Goal: Task Accomplishment & Management: Complete application form

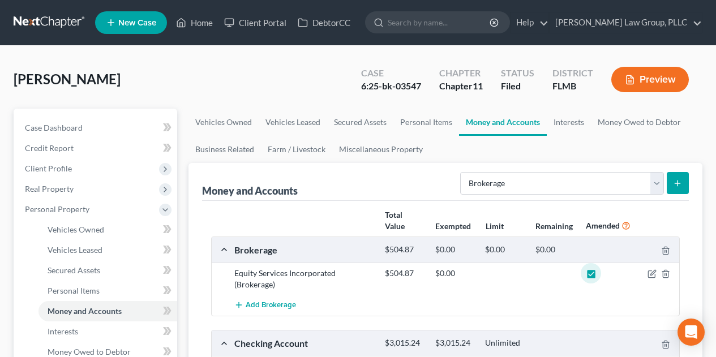
select select "brokerage"
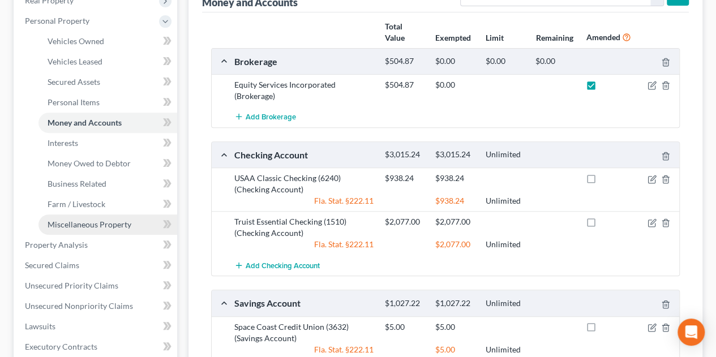
click at [136, 227] on link "Miscellaneous Property" at bounding box center [108, 225] width 139 height 20
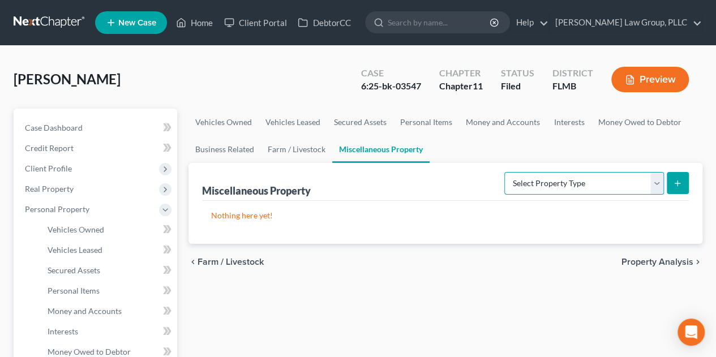
click at [654, 183] on select "Select Property Type Assigned for Creditor Benefit [DATE] Holding for Another N…" at bounding box center [585, 183] width 160 height 23
select select "transferred"
click at [505, 172] on select "Select Property Type Assigned for Creditor Benefit [DATE] Holding for Another N…" at bounding box center [585, 183] width 160 height 23
click at [678, 182] on line "submit" at bounding box center [678, 183] width 0 height 5
select select "Ordinary ([DATE])"
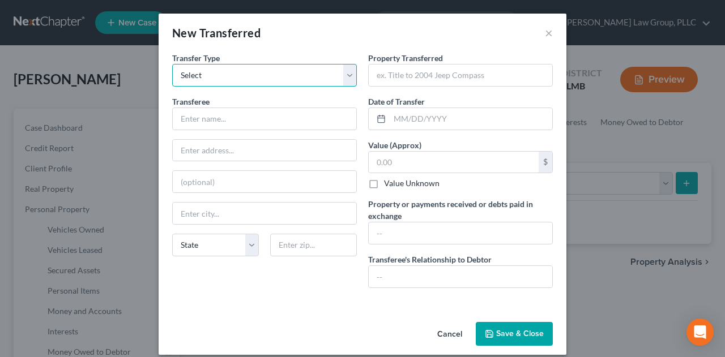
click at [346, 74] on select "Select Ordinary ([DATE]) [DATE]" at bounding box center [264, 75] width 185 height 23
click at [346, 73] on select "Select Ordinary ([DATE]) [DATE]" at bounding box center [264, 75] width 185 height 23
click at [301, 117] on input "text" at bounding box center [265, 119] width 184 height 22
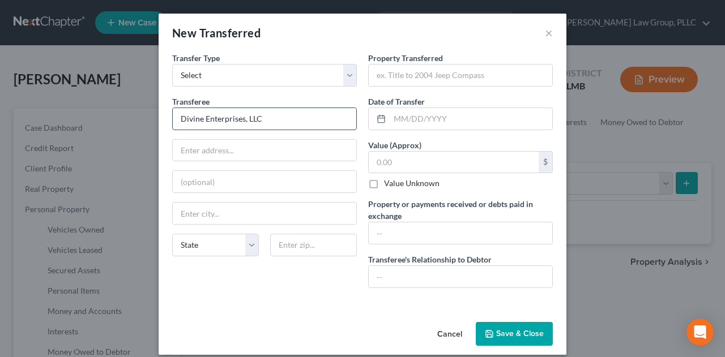
type input "Divine Enterprises, LLC"
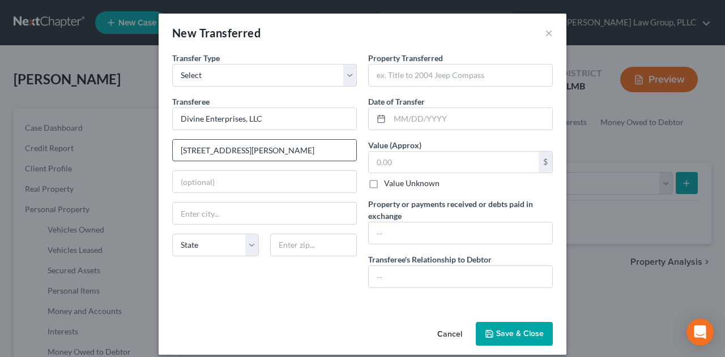
type input "[STREET_ADDRESS][PERSON_NAME]"
type input "Suite 360"
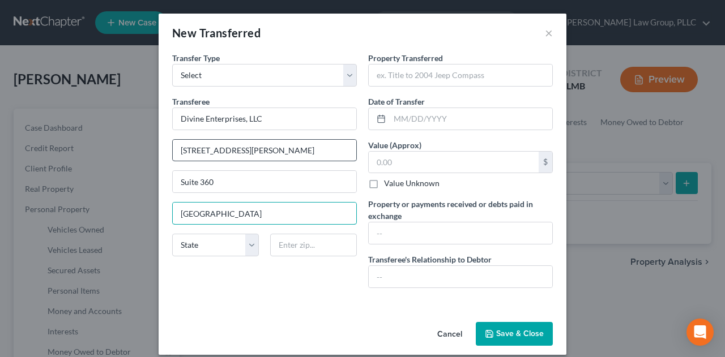
type input "[GEOGRAPHIC_DATA]"
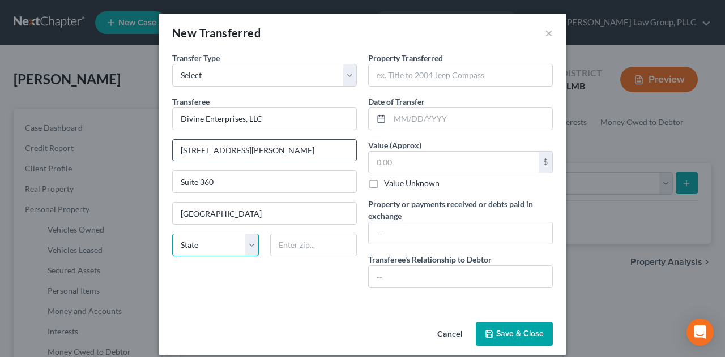
select select "9"
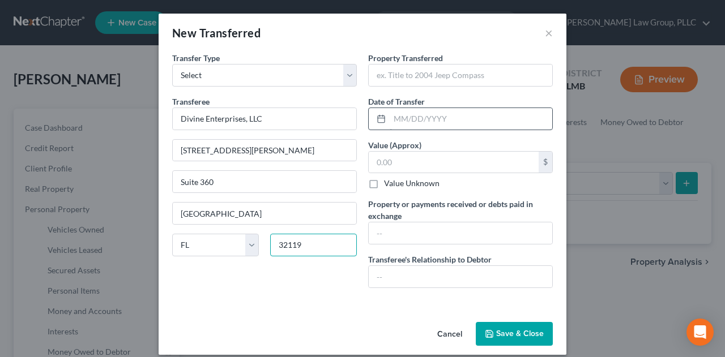
type input "32119"
click at [433, 112] on input "text" at bounding box center [471, 119] width 163 height 22
type input "[DATE]"
click at [416, 160] on input "text" at bounding box center [454, 163] width 170 height 22
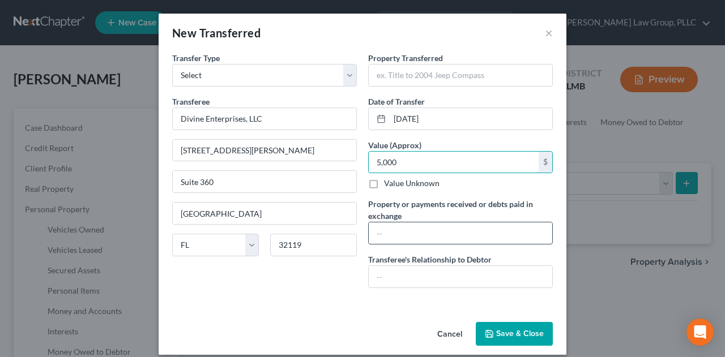
type input "5,000"
click at [415, 233] on input "text" at bounding box center [461, 234] width 184 height 22
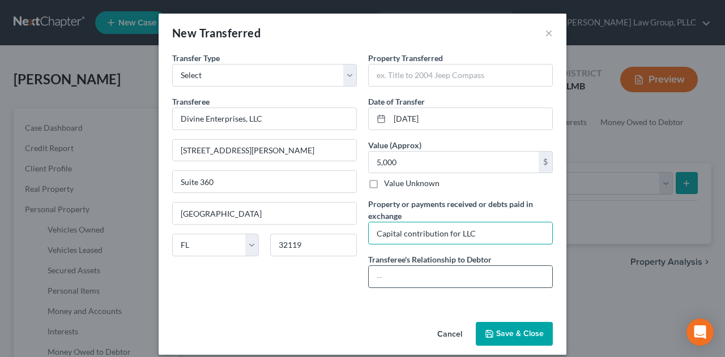
type input "Capital contribution for LLC"
click at [471, 283] on input "text" at bounding box center [461, 277] width 184 height 22
type input "Affiliate"
click at [518, 335] on button "Save & Close" at bounding box center [514, 334] width 77 height 24
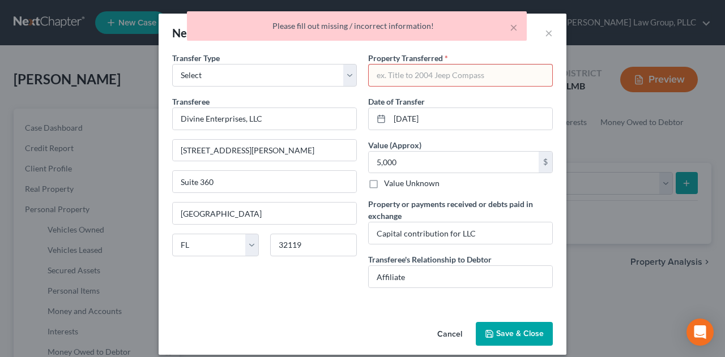
click at [507, 76] on input "text" at bounding box center [461, 76] width 184 height 22
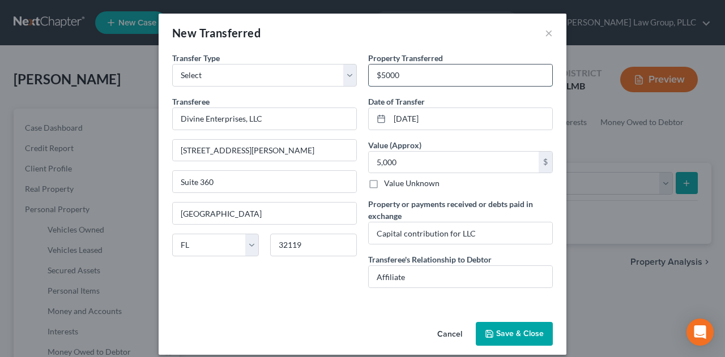
type input "$5000"
click at [523, 330] on button "Save & Close" at bounding box center [514, 334] width 77 height 24
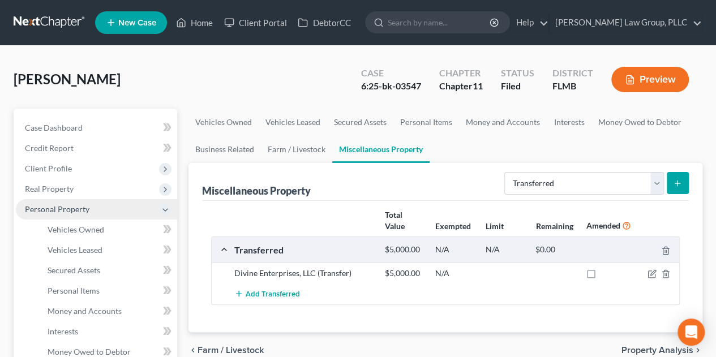
click at [82, 208] on span "Personal Property" at bounding box center [57, 209] width 65 height 10
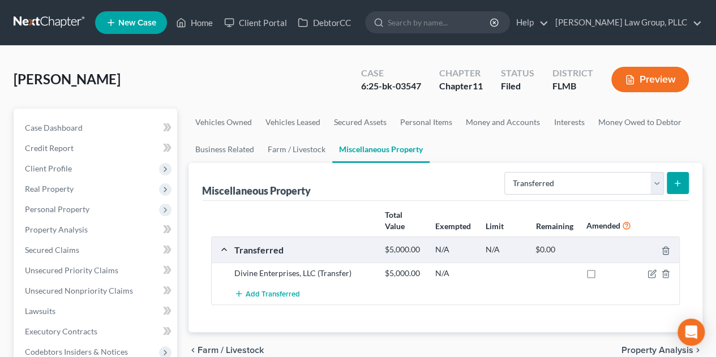
scroll to position [189, 0]
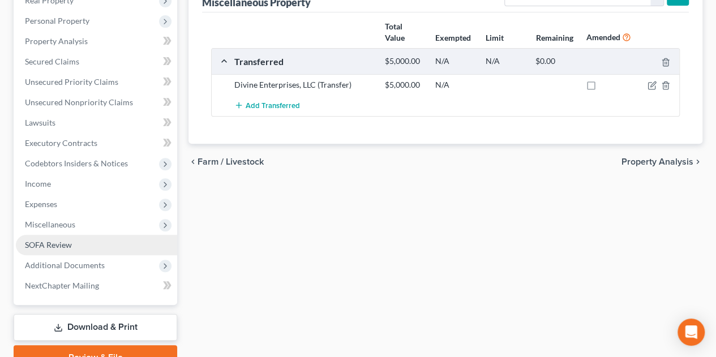
click at [105, 249] on link "SOFA Review" at bounding box center [96, 245] width 161 height 20
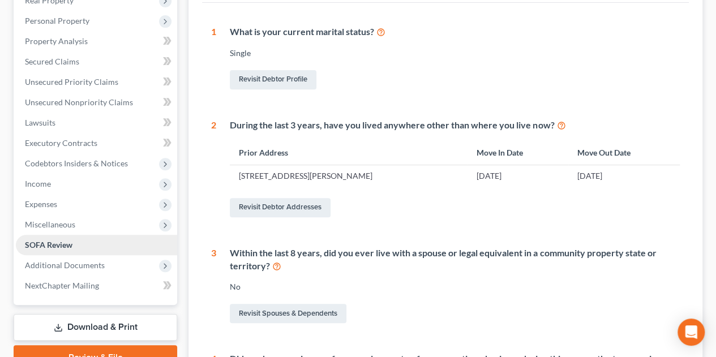
scroll to position [377, 0]
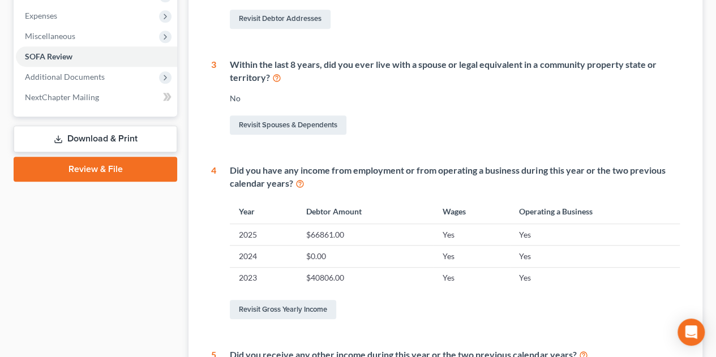
click at [137, 135] on link "Download & Print" at bounding box center [96, 139] width 164 height 27
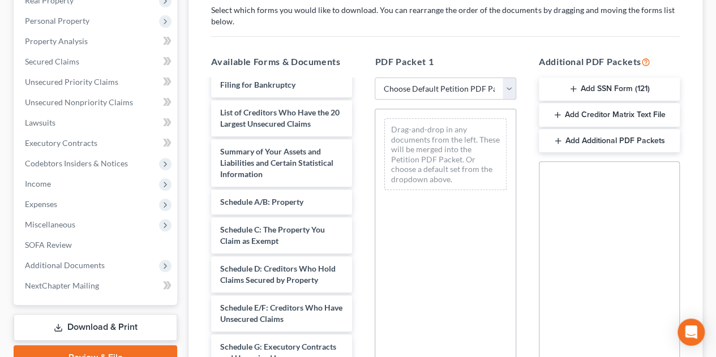
scroll to position [57, 0]
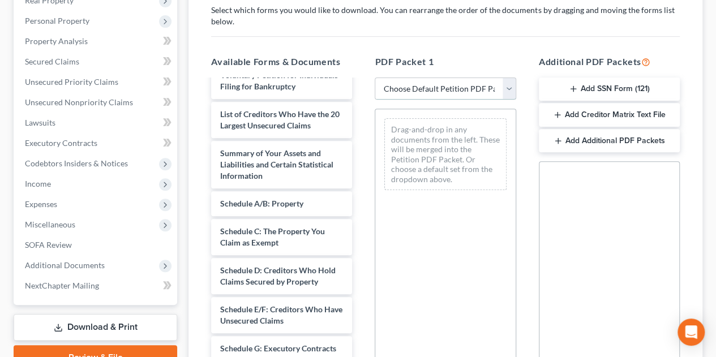
click at [505, 84] on select "Choose Default Petition PDF Packet Complete Bankruptcy Petition (all forms and …" at bounding box center [445, 89] width 141 height 23
select select "2"
click at [375, 78] on select "Choose Default Petition PDF Packet Complete Bankruptcy Petition (all forms and …" at bounding box center [445, 89] width 141 height 23
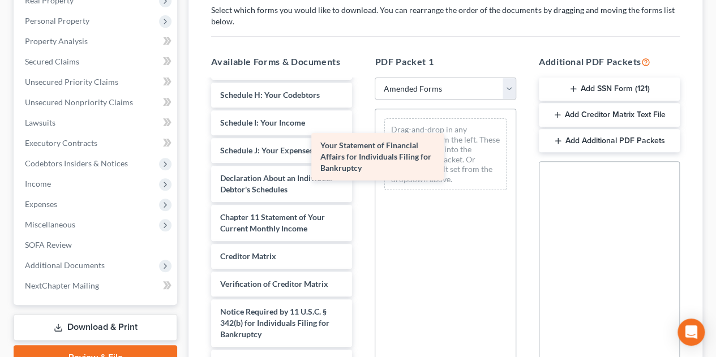
scroll to position [333, 0]
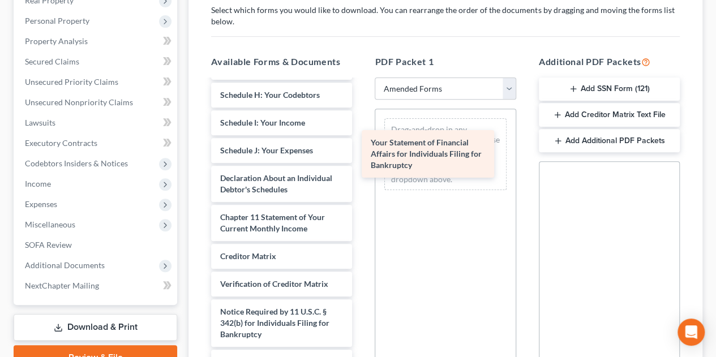
drag, startPoint x: 321, startPoint y: 178, endPoint x: 471, endPoint y: 155, distance: 152.4
click at [361, 155] on div "Your Statement of Financial Affairs for Individuals Filing for Bankruptcy Volun…" at bounding box center [281, 78] width 159 height 616
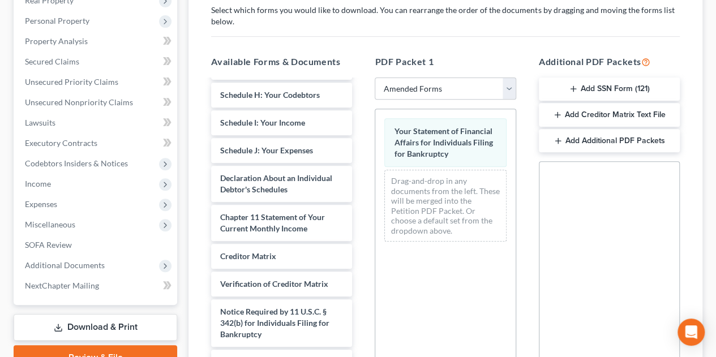
scroll to position [352, 0]
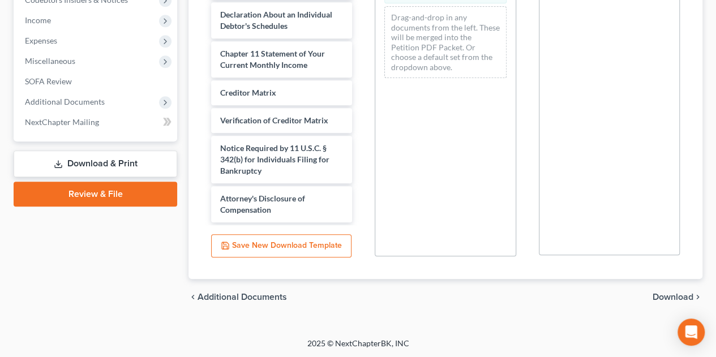
click at [668, 295] on span "Download" at bounding box center [673, 297] width 41 height 9
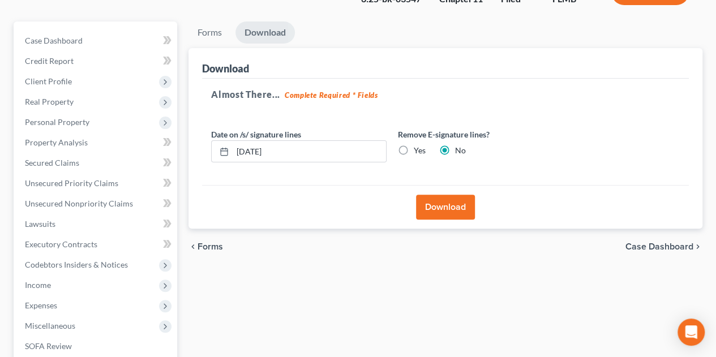
scroll to position [54, 0]
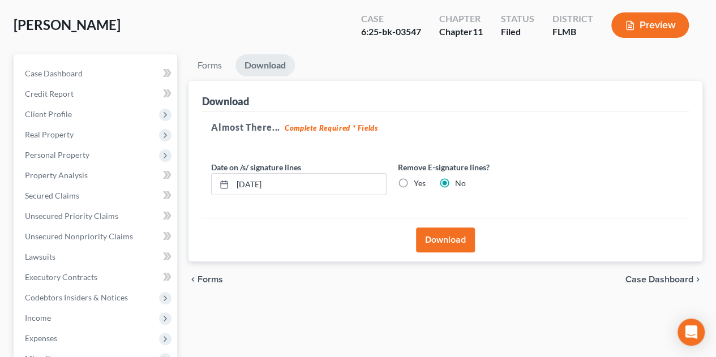
click at [443, 241] on button "Download" at bounding box center [445, 240] width 59 height 25
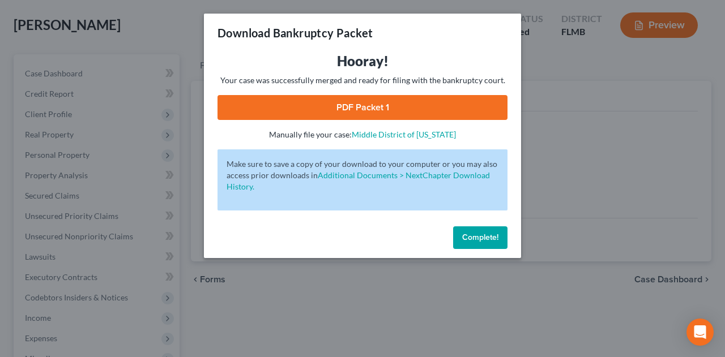
click at [466, 112] on link "PDF Packet 1" at bounding box center [362, 107] width 290 height 25
click at [499, 246] on button "Complete!" at bounding box center [480, 238] width 54 height 23
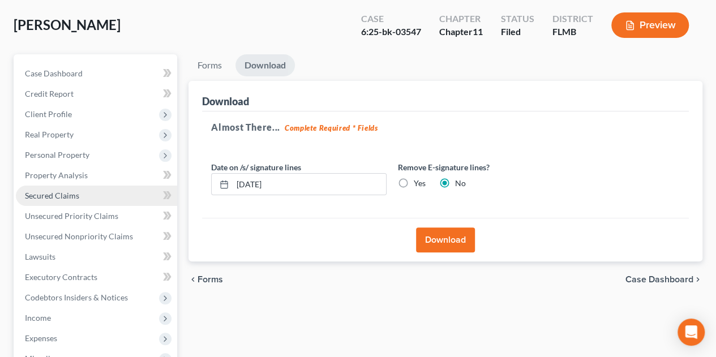
click at [103, 192] on link "Secured Claims" at bounding box center [96, 196] width 161 height 20
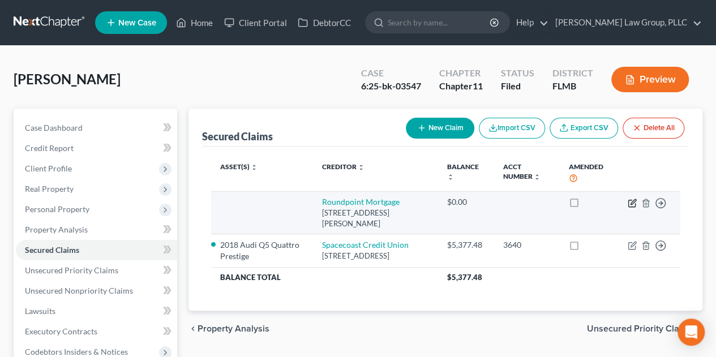
click at [630, 200] on icon "button" at bounding box center [632, 203] width 9 height 9
select select "28"
select select "0"
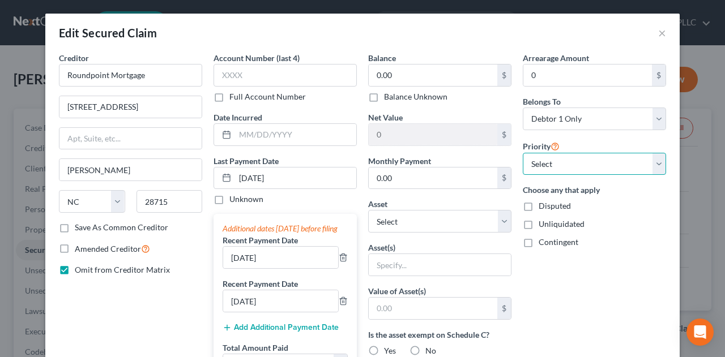
click at [654, 160] on select "Select 1st 2nd 3rd 4th 5th 6th 7th 8th 9th 10th 11th 12th 13th 14th 15th 16th 1…" at bounding box center [594, 164] width 143 height 23
select select "0"
click at [523, 153] on select "Select 1st 2nd 3rd 4th 5th 6th 7th 8th 9th 10th 11th 12th 13th 14th 15th 16th 1…" at bounding box center [594, 164] width 143 height 23
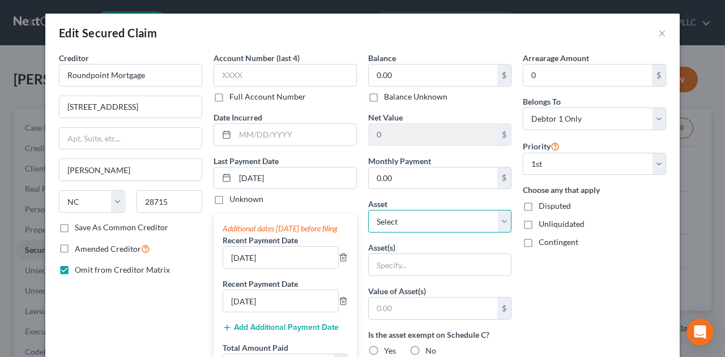
click at [502, 220] on select "Select Other Multiple Assets 2016 BMW 4 SERIES - $5540.0 Equity Services Incorp…" at bounding box center [439, 221] width 143 height 23
select select "5"
click at [368, 210] on select "Select Other Multiple Assets 2016 BMW 4 SERIES - $5540.0 Equity Services Incorp…" at bounding box center [439, 221] width 143 height 23
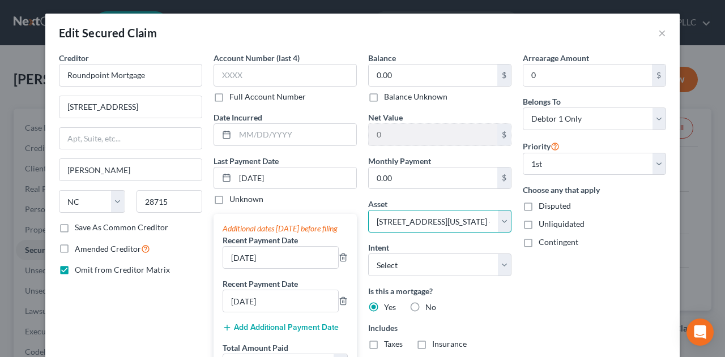
scroll to position [189, 0]
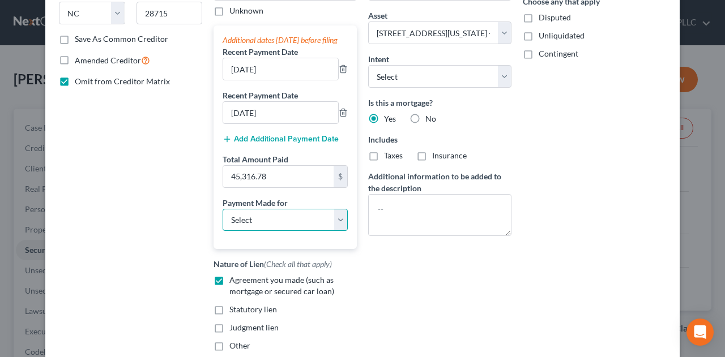
click at [335, 230] on select "Select Car Credit Card Loan Repayment Mortgage Other Suppliers Or Vendors" at bounding box center [285, 220] width 125 height 23
select select "3"
click at [223, 217] on select "Select Car Credit Card Loan Repayment Mortgage Other Suppliers Or Vendors" at bounding box center [285, 220] width 125 height 23
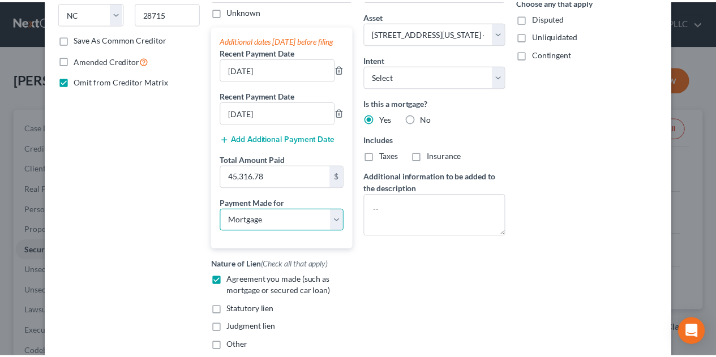
scroll to position [305, 0]
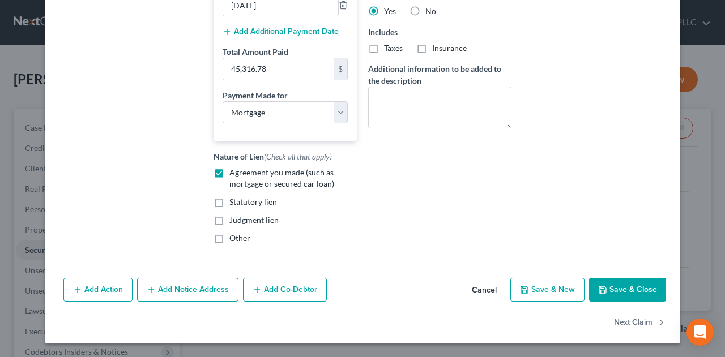
click at [631, 295] on button "Save & Close" at bounding box center [627, 290] width 77 height 24
select select
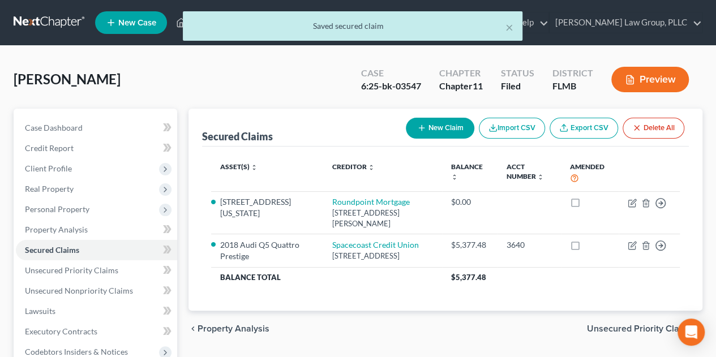
scroll to position [189, 0]
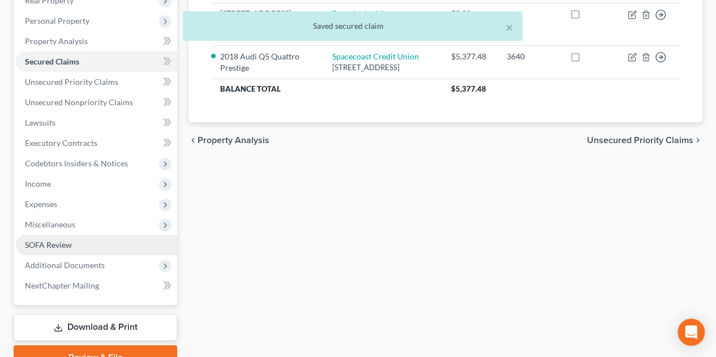
click at [92, 242] on link "SOFA Review" at bounding box center [96, 245] width 161 height 20
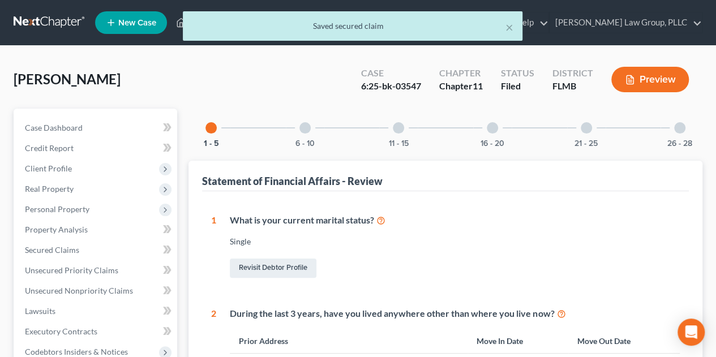
click at [641, 79] on button "Preview" at bounding box center [651, 79] width 78 height 25
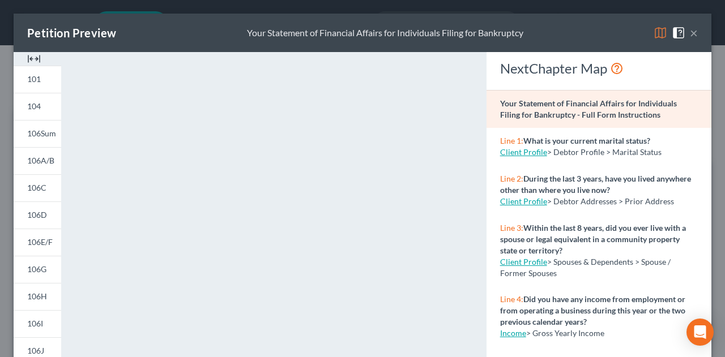
click at [690, 35] on button "×" at bounding box center [694, 33] width 8 height 14
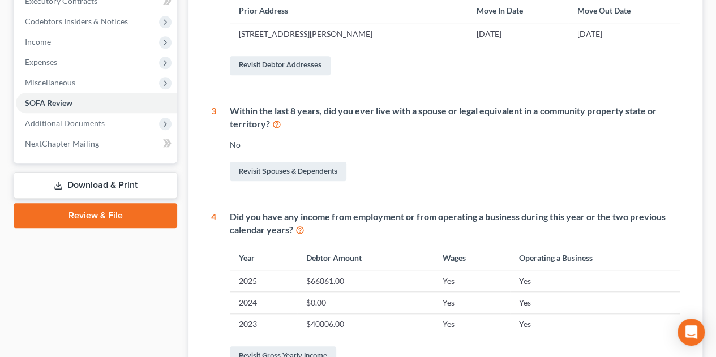
scroll to position [377, 0]
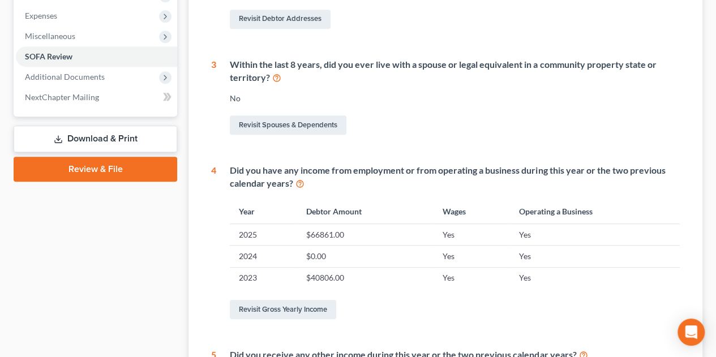
click at [125, 139] on link "Download & Print" at bounding box center [96, 139] width 164 height 27
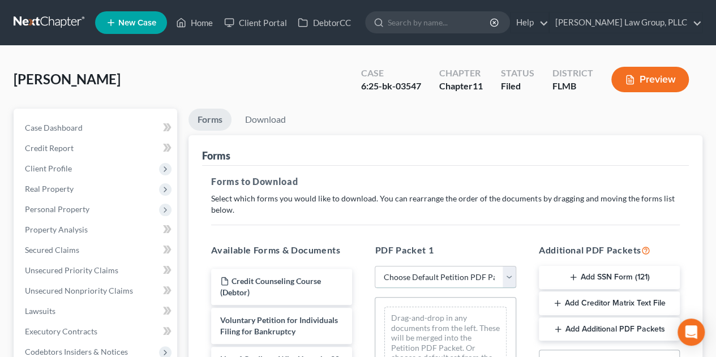
click at [506, 275] on select "Choose Default Petition PDF Packet Complete Bankruptcy Petition (all forms and …" at bounding box center [445, 277] width 141 height 23
select select "2"
click at [375, 266] on select "Choose Default Petition PDF Packet Complete Bankruptcy Petition (all forms and …" at bounding box center [445, 277] width 141 height 23
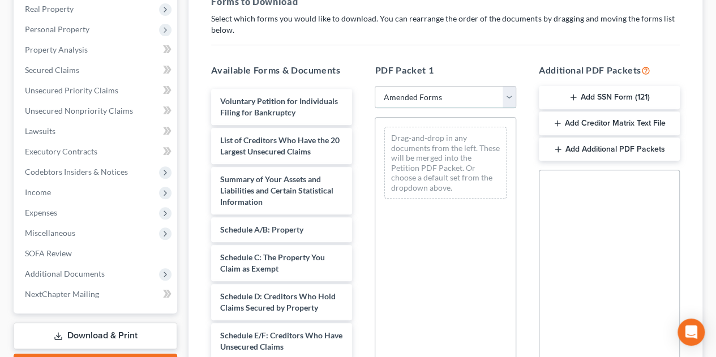
scroll to position [189, 0]
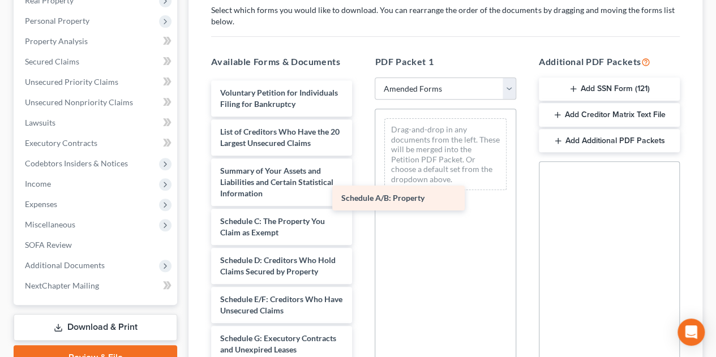
drag, startPoint x: 318, startPoint y: 233, endPoint x: 449, endPoint y: 194, distance: 136.7
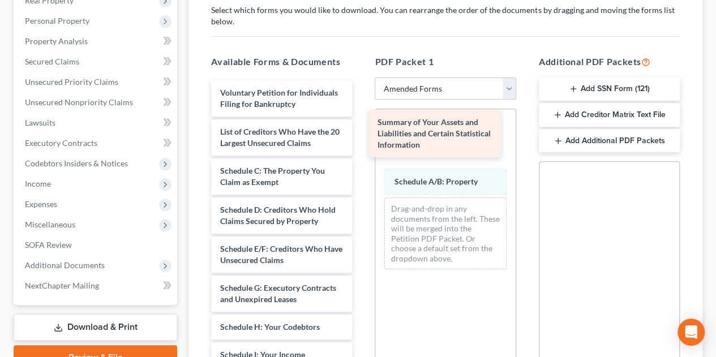
drag, startPoint x: 318, startPoint y: 187, endPoint x: 478, endPoint y: 133, distance: 169.4
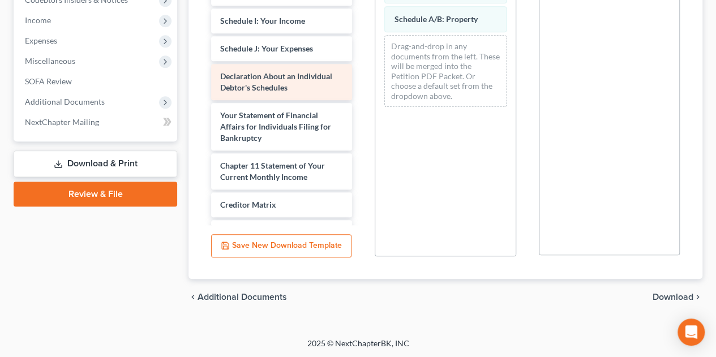
scroll to position [168, 0]
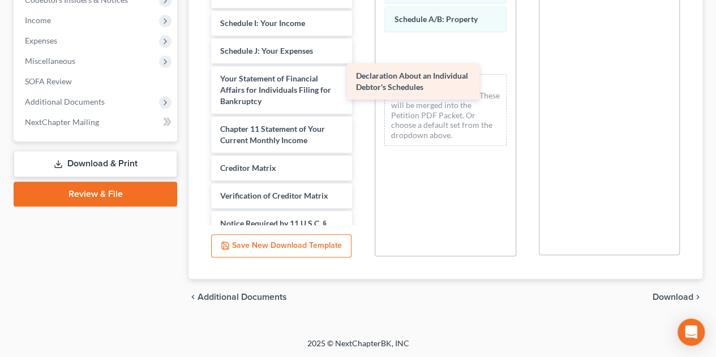
drag, startPoint x: 307, startPoint y: 99, endPoint x: 448, endPoint y: 72, distance: 143.5
click at [361, 72] on div "Declaration About an Individual Debtor's Schedules Voluntary Petition for Indiv…" at bounding box center [281, 23] width 159 height 549
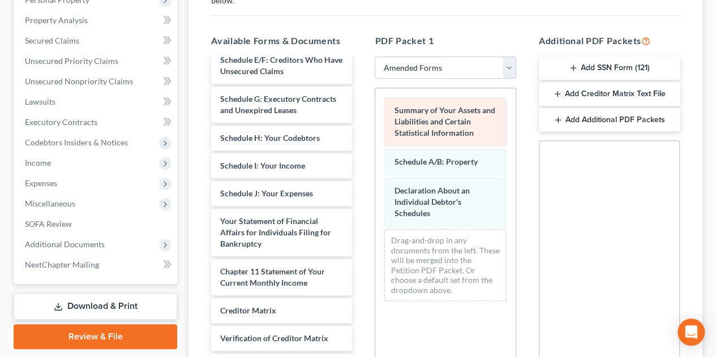
scroll to position [352, 0]
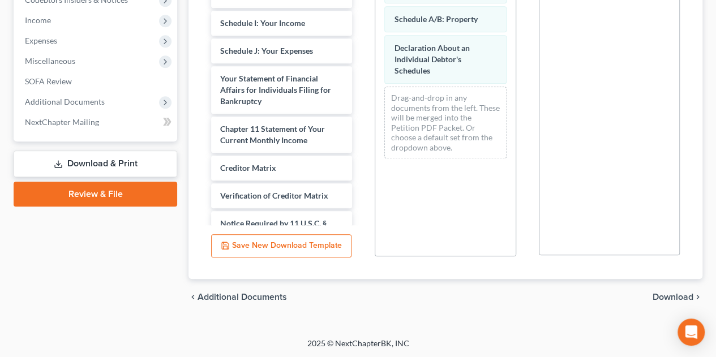
click at [665, 295] on span "Download" at bounding box center [673, 297] width 41 height 9
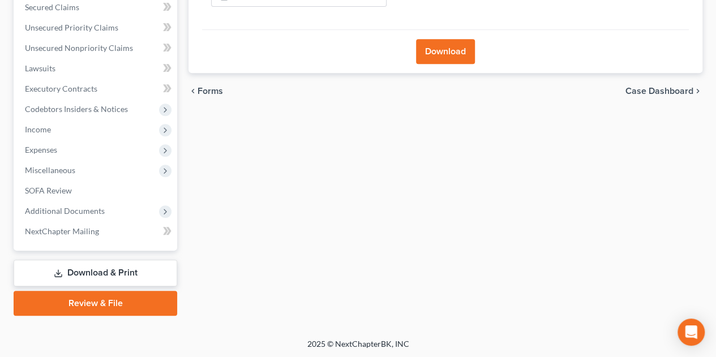
scroll to position [54, 0]
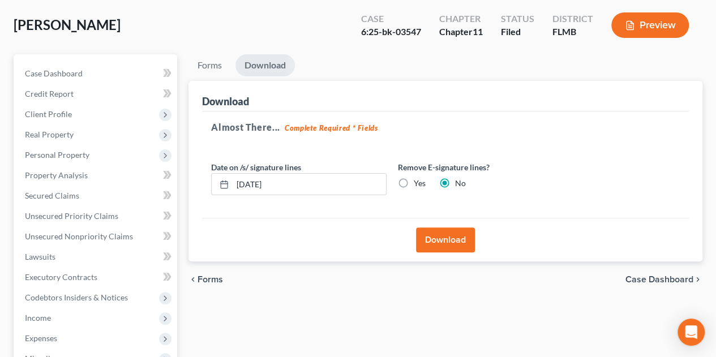
click at [451, 238] on button "Download" at bounding box center [445, 240] width 59 height 25
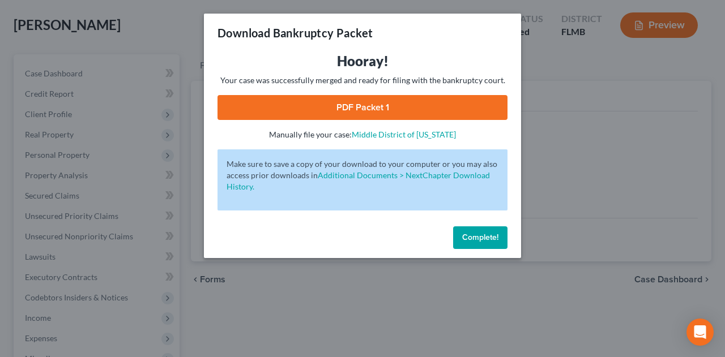
click at [444, 104] on link "PDF Packet 1" at bounding box center [362, 107] width 290 height 25
click at [462, 237] on span "Complete!" at bounding box center [480, 238] width 36 height 10
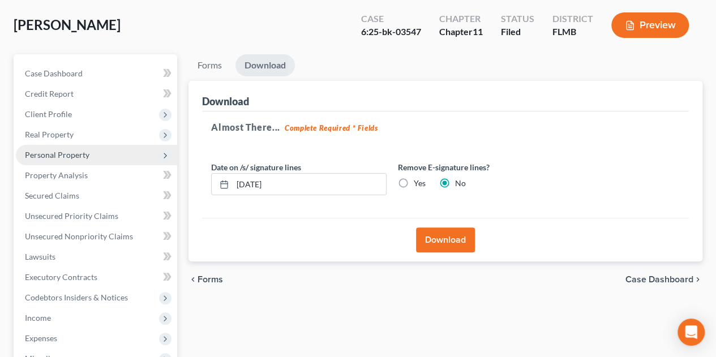
click at [104, 159] on span "Personal Property" at bounding box center [96, 155] width 161 height 20
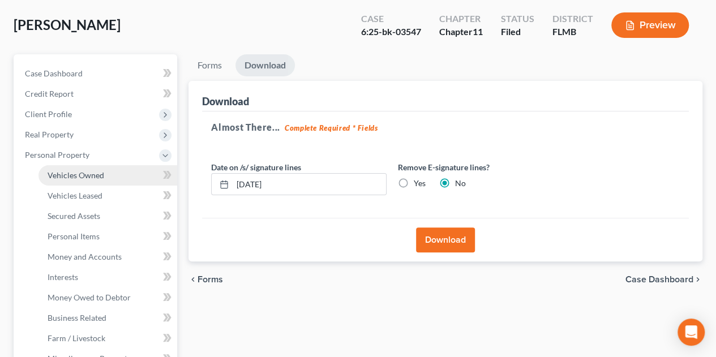
click at [140, 174] on link "Vehicles Owned" at bounding box center [108, 175] width 139 height 20
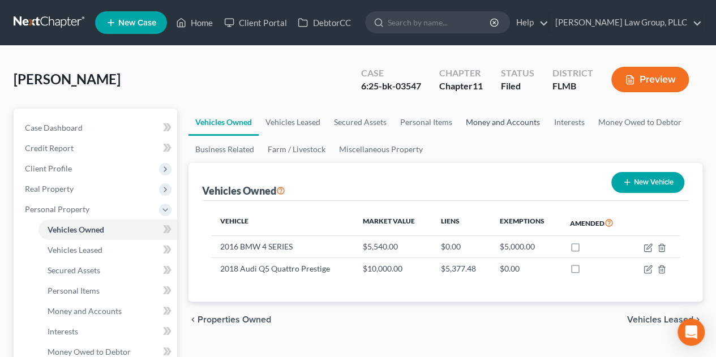
click at [506, 124] on link "Money and Accounts" at bounding box center [503, 122] width 88 height 27
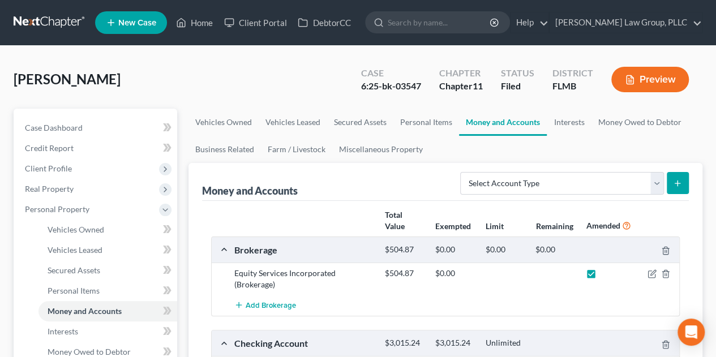
click at [602, 276] on label at bounding box center [602, 276] width 0 height 0
click at [607, 271] on input "checkbox" at bounding box center [610, 271] width 7 height 7
checkbox input "false"
click at [80, 206] on span "Personal Property" at bounding box center [57, 209] width 65 height 10
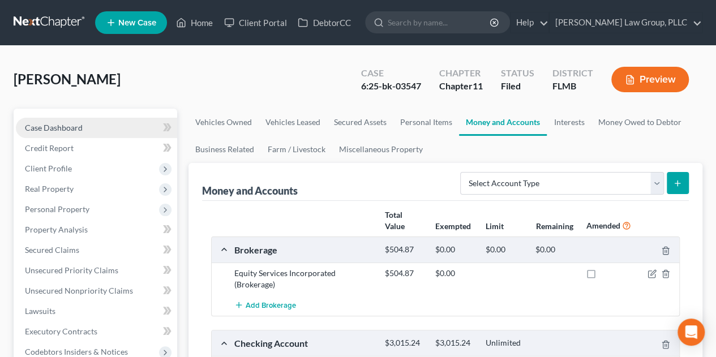
click at [85, 129] on link "Case Dashboard" at bounding box center [96, 128] width 161 height 20
select select "0"
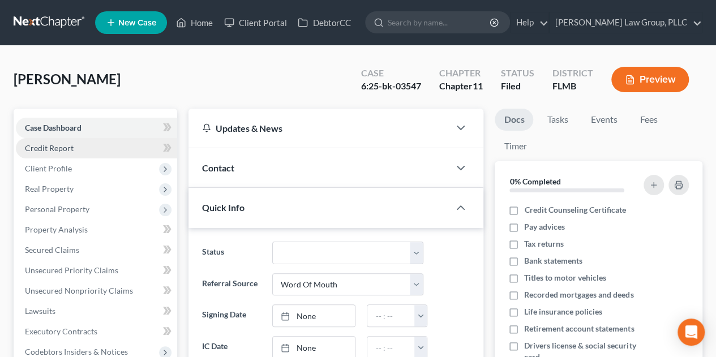
click at [97, 151] on link "Credit Report" at bounding box center [96, 148] width 161 height 20
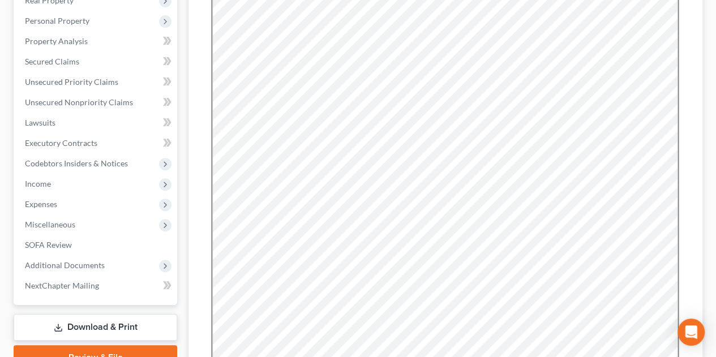
scroll to position [385, 0]
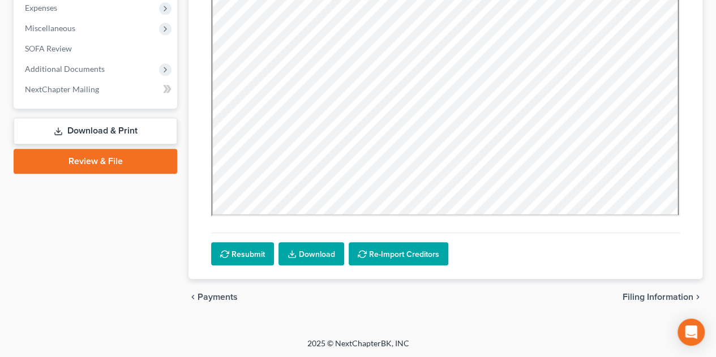
click at [113, 132] on link "Download & Print" at bounding box center [96, 131] width 164 height 27
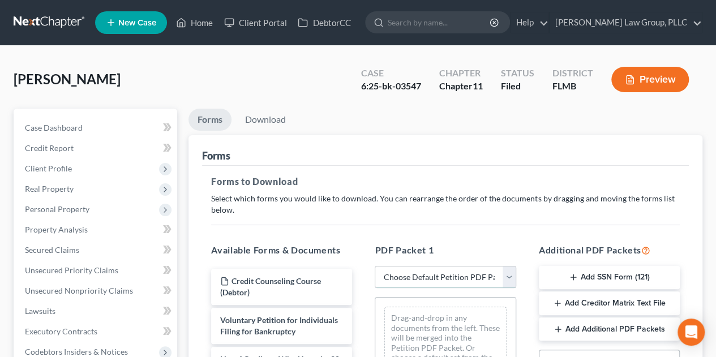
click at [513, 275] on select "Choose Default Petition PDF Packet Complete Bankruptcy Petition (all forms and …" at bounding box center [445, 277] width 141 height 23
select select "2"
click at [375, 266] on select "Choose Default Petition PDF Packet Complete Bankruptcy Petition (all forms and …" at bounding box center [445, 277] width 141 height 23
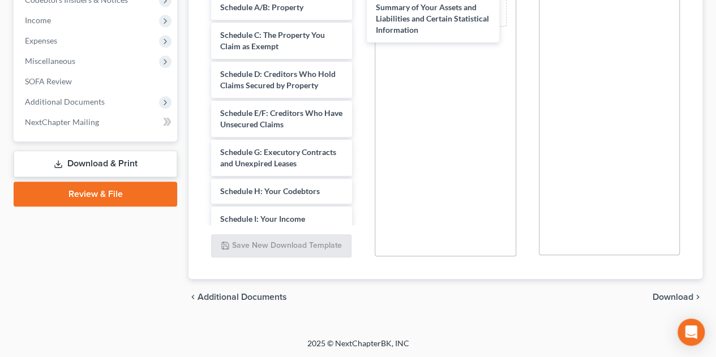
drag, startPoint x: 293, startPoint y: 31, endPoint x: 452, endPoint y: 39, distance: 158.8
click at [361, 20] on div "Summary of Your Assets and Liabilities and Certain Statistical Information Volu…" at bounding box center [281, 225] width 159 height 616
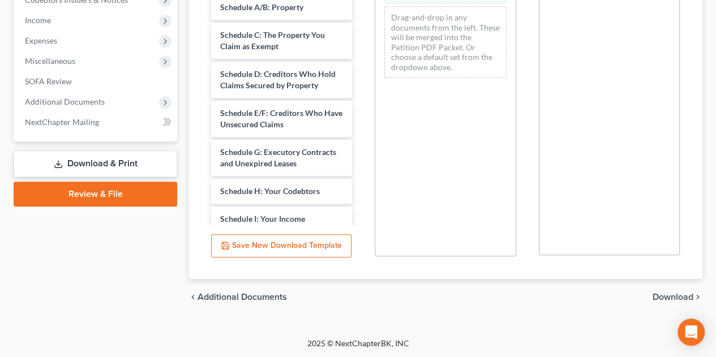
scroll to position [163, 0]
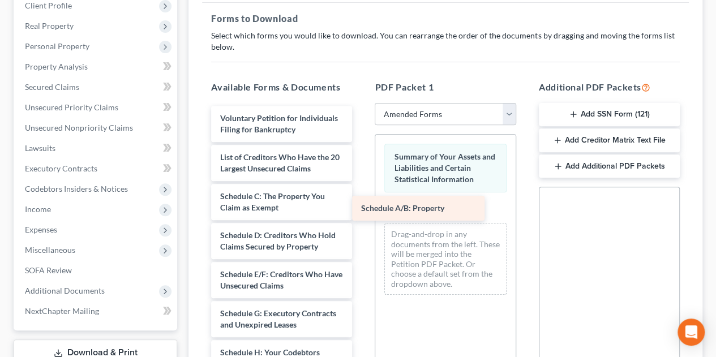
drag, startPoint x: 314, startPoint y: 212, endPoint x: 460, endPoint y: 212, distance: 145.6
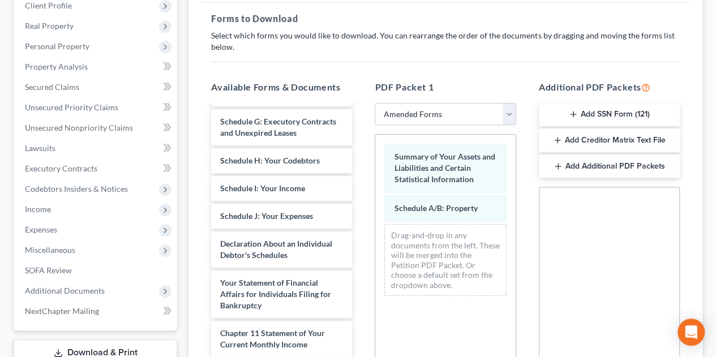
scroll to position [187, 0]
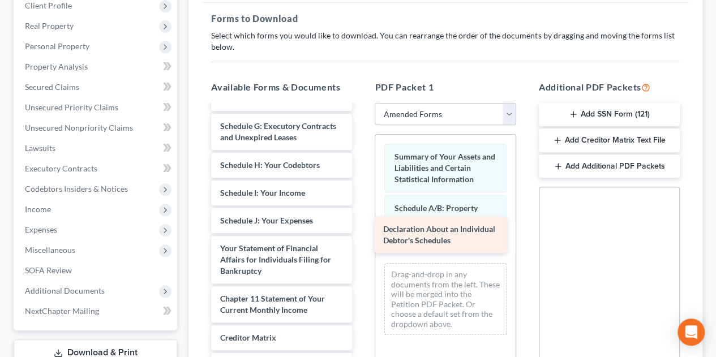
drag, startPoint x: 323, startPoint y: 274, endPoint x: 489, endPoint y: 234, distance: 170.7
click at [361, 234] on div "Declaration About an Individual Debtor's Schedules Voluntary Petition for Indiv…" at bounding box center [281, 192] width 159 height 549
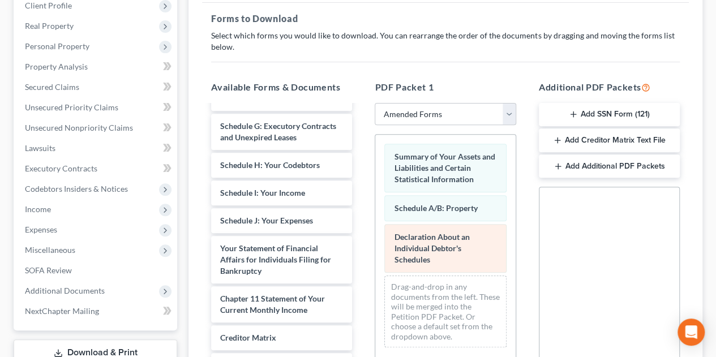
scroll to position [352, 0]
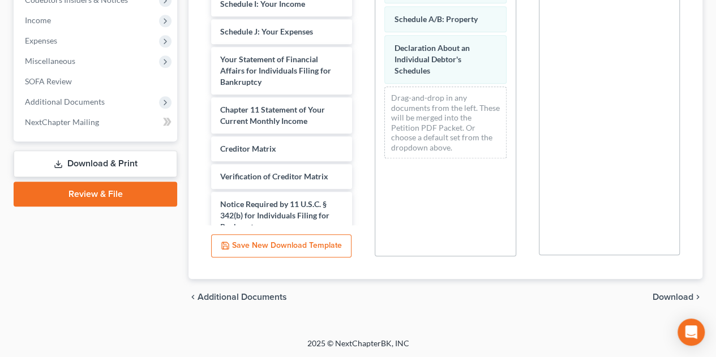
click at [667, 295] on span "Download" at bounding box center [673, 297] width 41 height 9
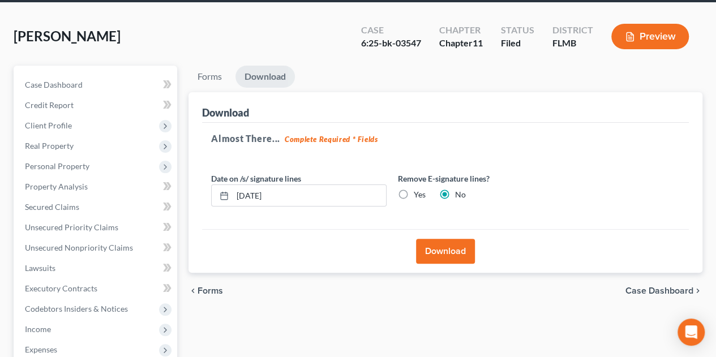
scroll to position [0, 0]
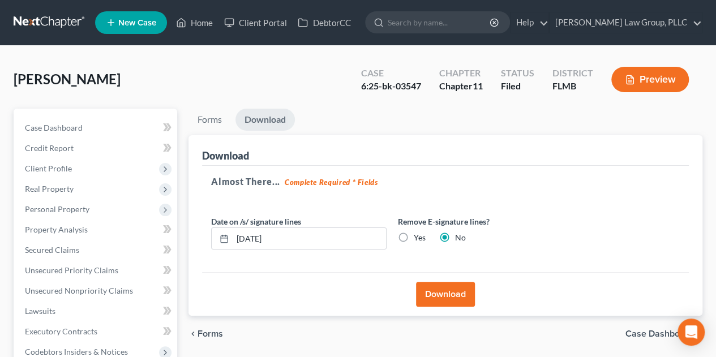
click at [453, 287] on button "Download" at bounding box center [445, 294] width 59 height 25
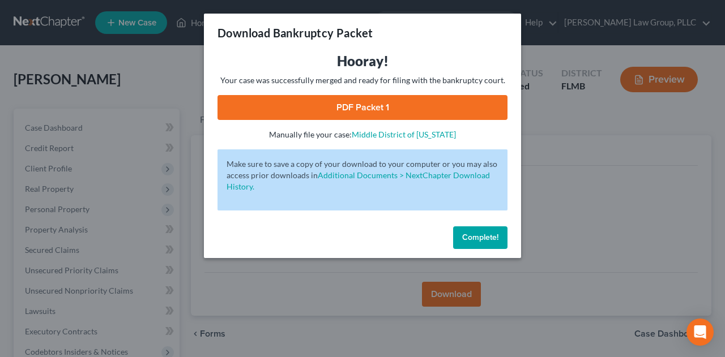
click at [433, 110] on link "PDF Packet 1" at bounding box center [362, 107] width 290 height 25
click at [501, 241] on button "Complete!" at bounding box center [480, 238] width 54 height 23
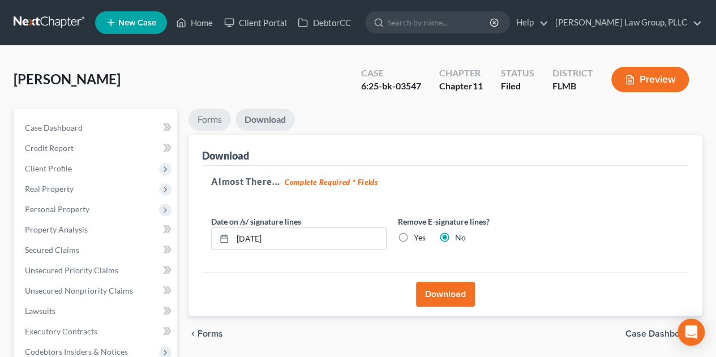
click at [205, 116] on link "Forms" at bounding box center [210, 120] width 42 height 22
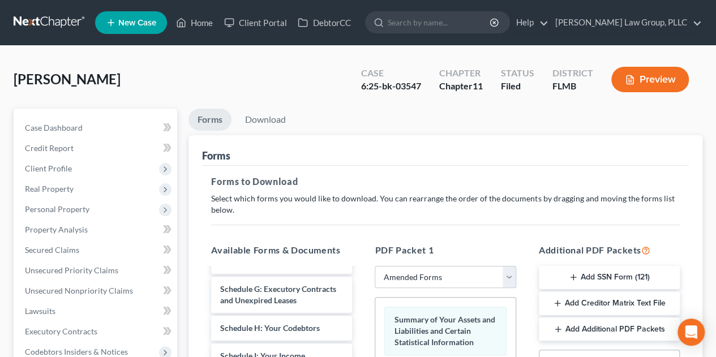
scroll to position [189, 0]
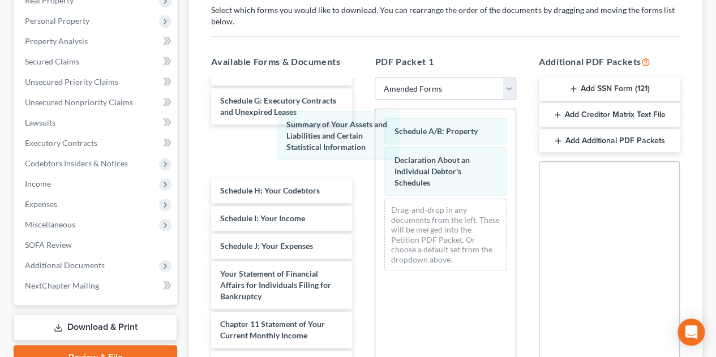
drag, startPoint x: 449, startPoint y: 151, endPoint x: 228, endPoint y: 148, distance: 220.9
click at [375, 142] on div "Summary of Your Assets and Liabilities and Certain Statistical Information Summ…" at bounding box center [445, 194] width 140 height 170
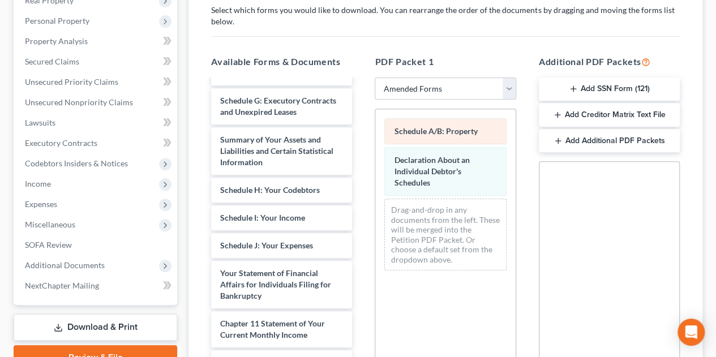
click at [375, 136] on div "Schedule A/B: Property Declaration About an Individual Debtor's Schedules Drag-…" at bounding box center [445, 194] width 140 height 170
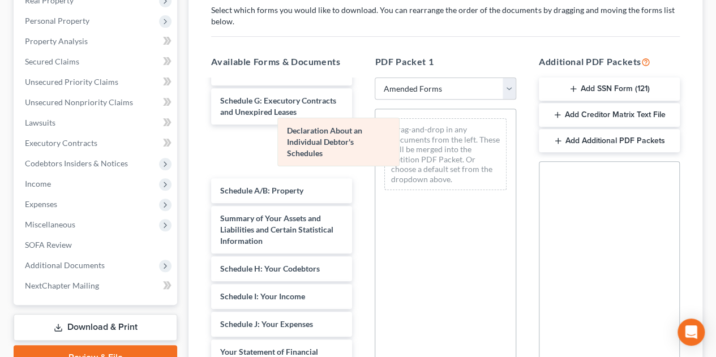
drag, startPoint x: 464, startPoint y: 152, endPoint x: 318, endPoint y: 157, distance: 146.8
click at [375, 155] on div "Declaration About an Individual Debtor's Schedules Declaration About an Individ…" at bounding box center [445, 154] width 140 height 90
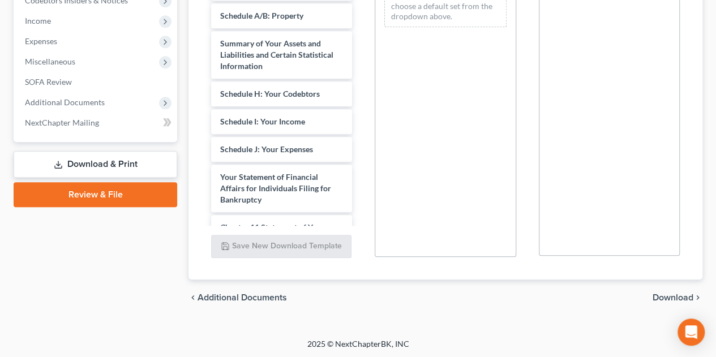
scroll to position [352, 0]
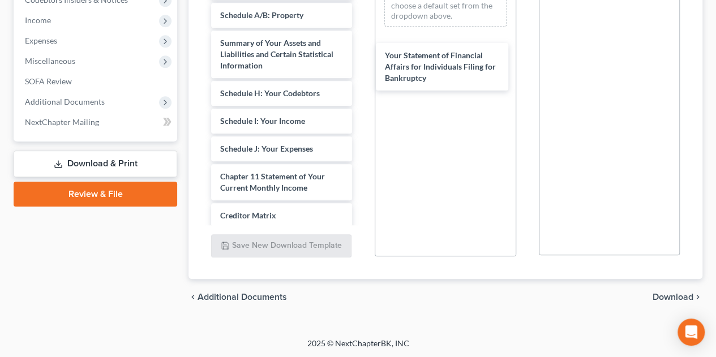
drag, startPoint x: 317, startPoint y: 206, endPoint x: 484, endPoint y: 63, distance: 218.9
click at [361, 61] on div "Your Statement of Financial Affairs for Individuals Filing for Bankruptcy Volun…" at bounding box center [281, 37] width 159 height 616
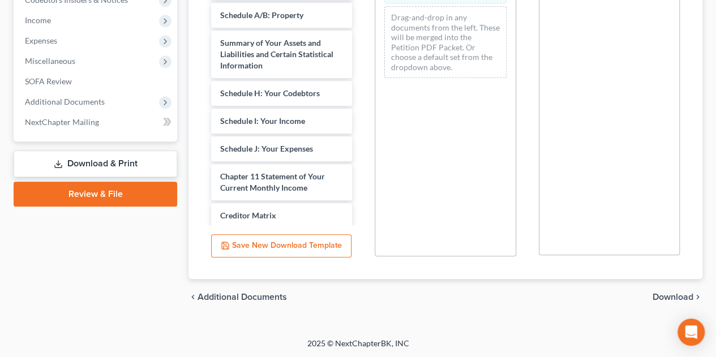
click at [675, 296] on span "Download" at bounding box center [673, 297] width 41 height 9
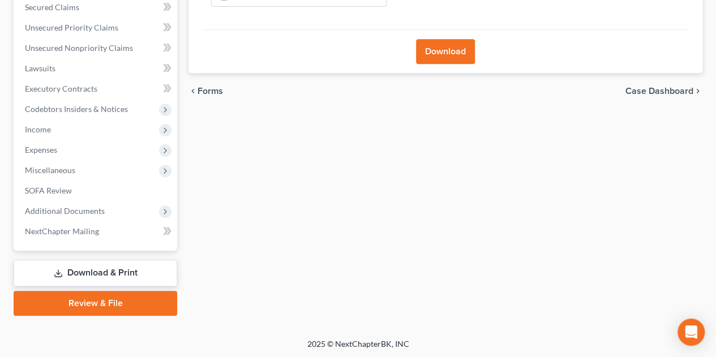
scroll to position [54, 0]
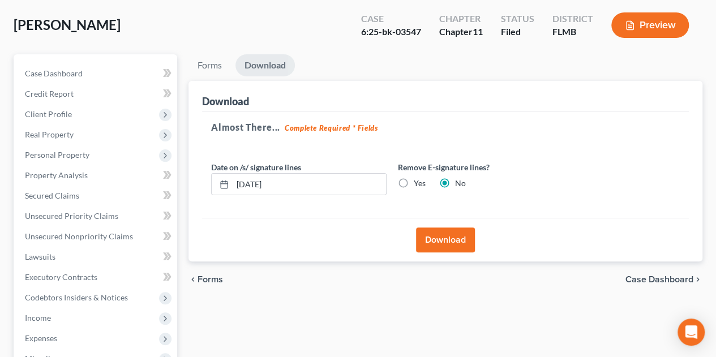
click at [453, 240] on button "Download" at bounding box center [445, 240] width 59 height 25
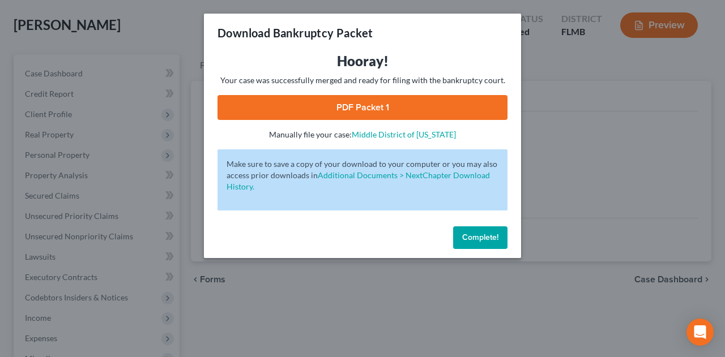
click at [456, 104] on link "PDF Packet 1" at bounding box center [362, 107] width 290 height 25
click at [478, 241] on span "Complete!" at bounding box center [480, 238] width 36 height 10
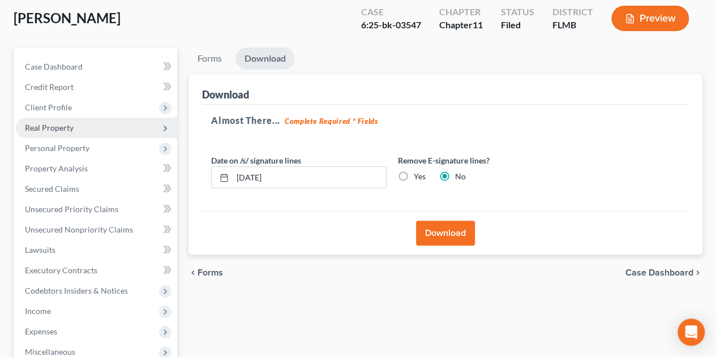
scroll to position [0, 0]
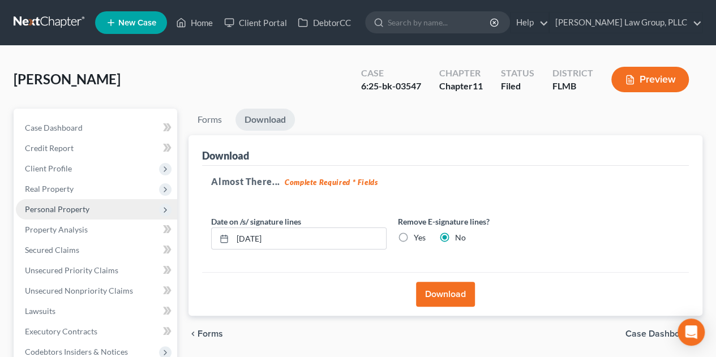
click at [116, 206] on span "Personal Property" at bounding box center [96, 209] width 161 height 20
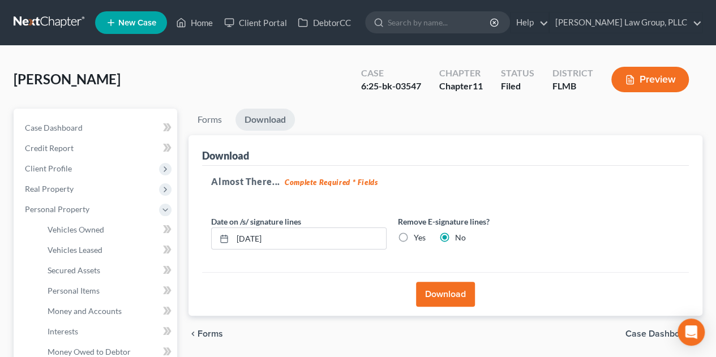
scroll to position [189, 0]
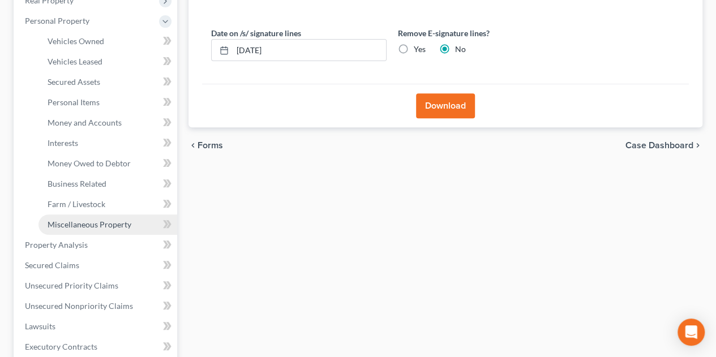
click at [134, 231] on link "Miscellaneous Property" at bounding box center [108, 225] width 139 height 20
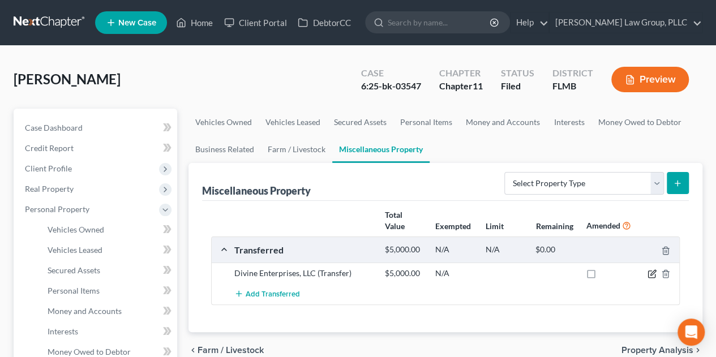
click at [652, 272] on icon "button" at bounding box center [652, 274] width 9 height 9
select select "Ordinary ([DATE])"
select select "9"
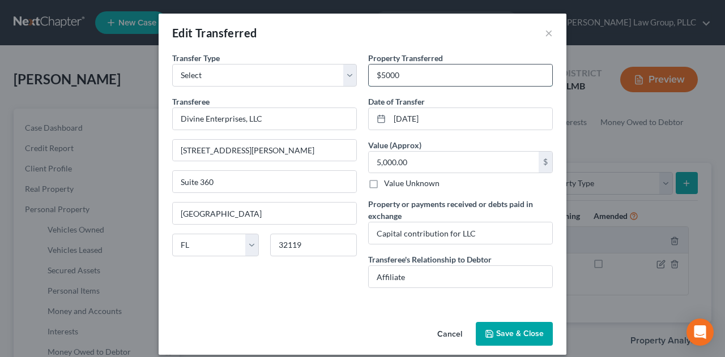
click at [455, 78] on input "$5000" at bounding box center [461, 76] width 184 height 22
click at [464, 80] on input "$5,000" at bounding box center [461, 76] width 184 height 22
type input "$5,000 for Capital contribution"
click at [525, 335] on button "Save & Close" at bounding box center [514, 334] width 77 height 24
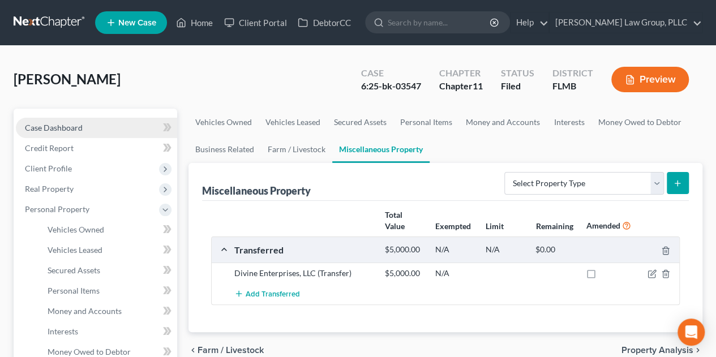
click at [99, 128] on link "Case Dashboard" at bounding box center [96, 128] width 161 height 20
select select "0"
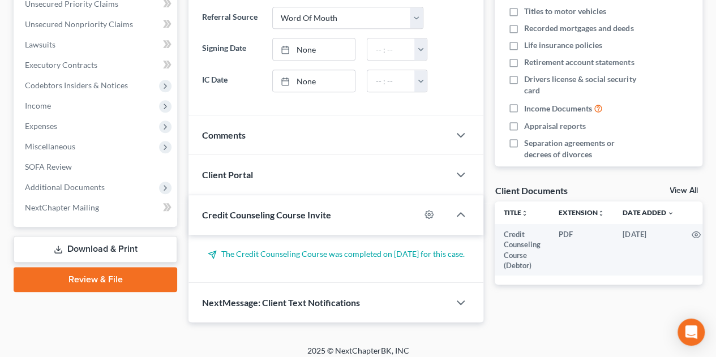
scroll to position [283, 0]
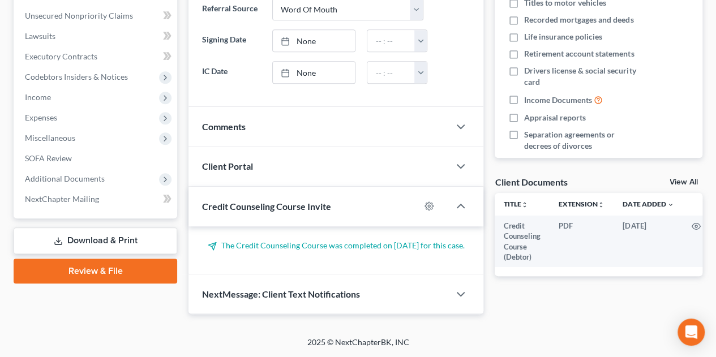
click at [123, 234] on link "Download & Print" at bounding box center [96, 241] width 164 height 27
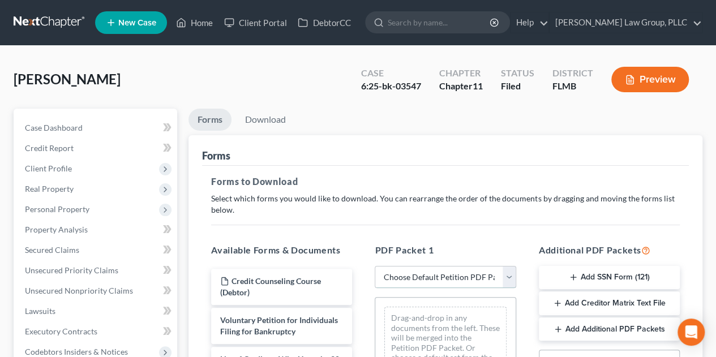
click at [509, 272] on select "Choose Default Petition PDF Packet Complete Bankruptcy Petition (all forms and …" at bounding box center [445, 277] width 141 height 23
select select "2"
click at [375, 266] on select "Choose Default Petition PDF Packet Complete Bankruptcy Petition (all forms and …" at bounding box center [445, 277] width 141 height 23
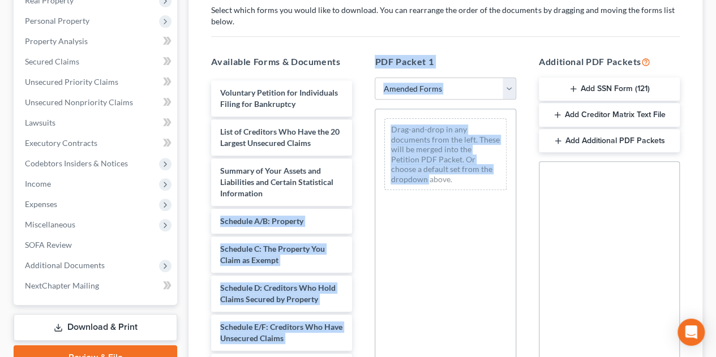
drag, startPoint x: 365, startPoint y: 214, endPoint x: 364, endPoint y: 247, distance: 34.0
click at [366, 254] on div "Available Forms & Documents Voluntary Petition for Individuals Filing for Bankr…" at bounding box center [446, 238] width 492 height 384
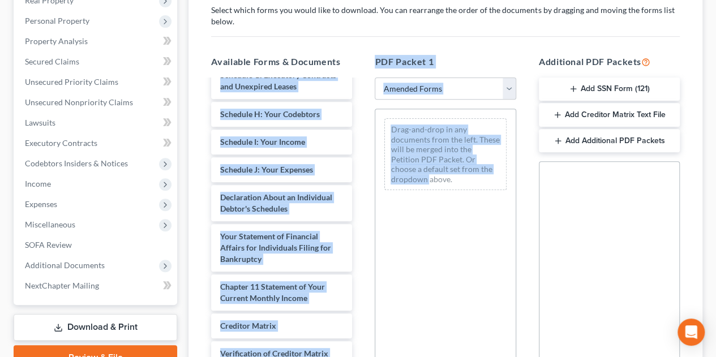
scroll to position [288, 0]
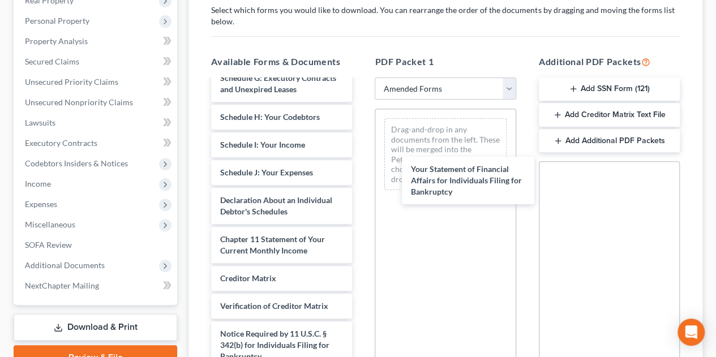
drag, startPoint x: 301, startPoint y: 274, endPoint x: 473, endPoint y: 165, distance: 203.8
click at [361, 174] on div "Your Statement of Financial Affairs for Individuals Filing for Bankruptcy Volun…" at bounding box center [281, 100] width 159 height 616
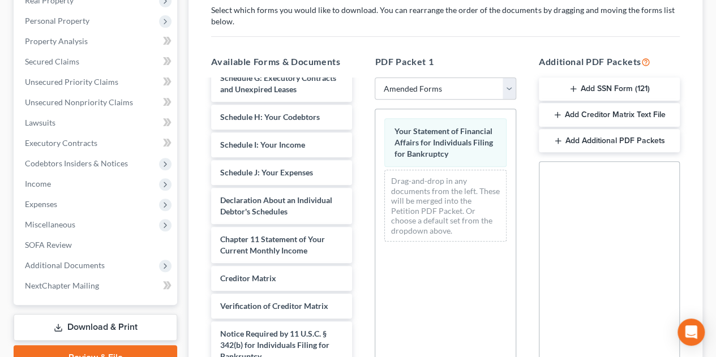
click at [463, 263] on div "Your Statement of Financial Affairs for Individuals Filing for Bankruptcy Drag-…" at bounding box center [445, 264] width 141 height 311
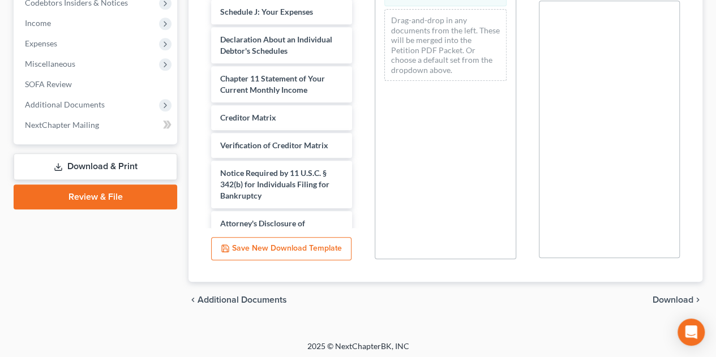
scroll to position [352, 0]
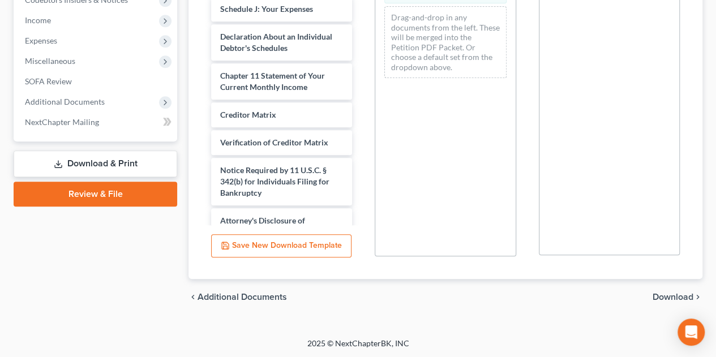
click at [681, 297] on span "Download" at bounding box center [673, 297] width 41 height 9
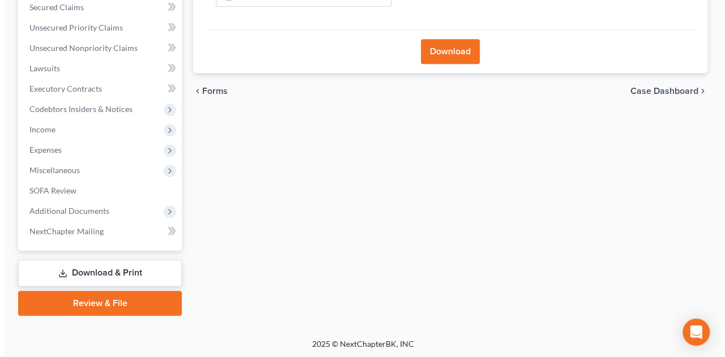
scroll to position [54, 0]
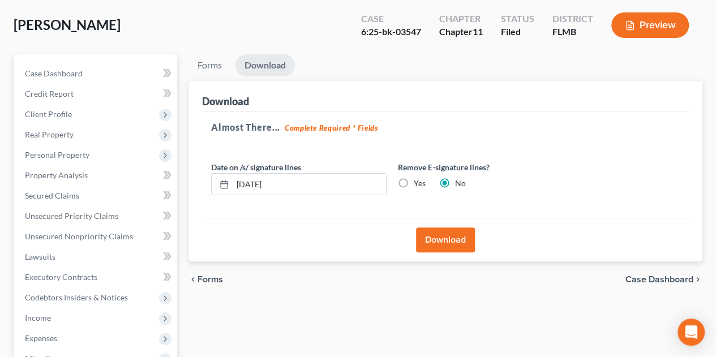
drag, startPoint x: 457, startPoint y: 234, endPoint x: 527, endPoint y: 200, distance: 77.8
click at [459, 233] on button "Download" at bounding box center [445, 240] width 59 height 25
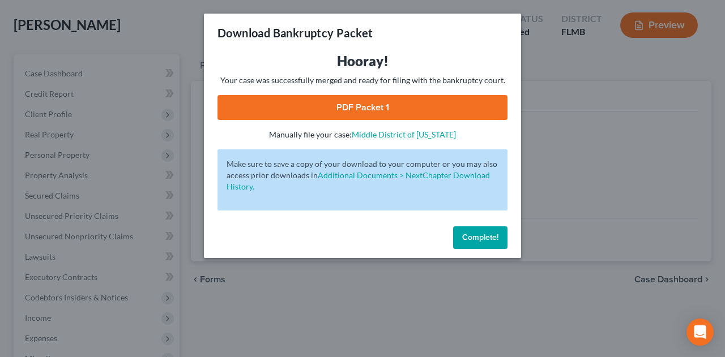
drag, startPoint x: 501, startPoint y: 103, endPoint x: 603, endPoint y: 86, distance: 103.4
click at [501, 103] on link "PDF Packet 1" at bounding box center [362, 107] width 290 height 25
